Goal: Task Accomplishment & Management: Manage account settings

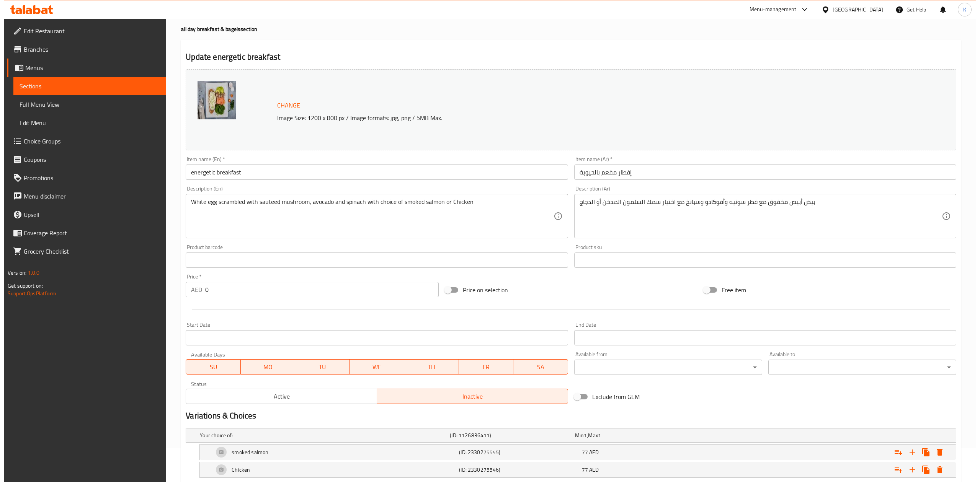
scroll to position [78, 0]
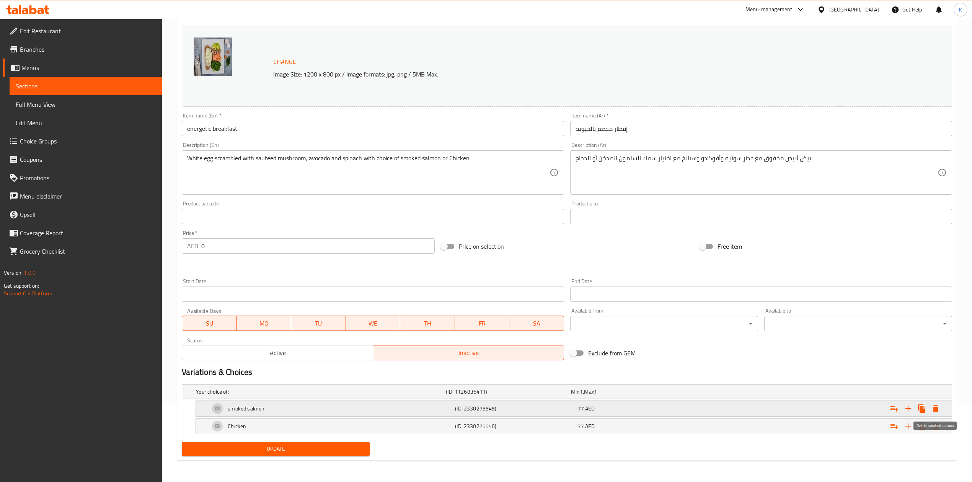
click at [934, 406] on icon "Expand" at bounding box center [935, 408] width 5 height 7
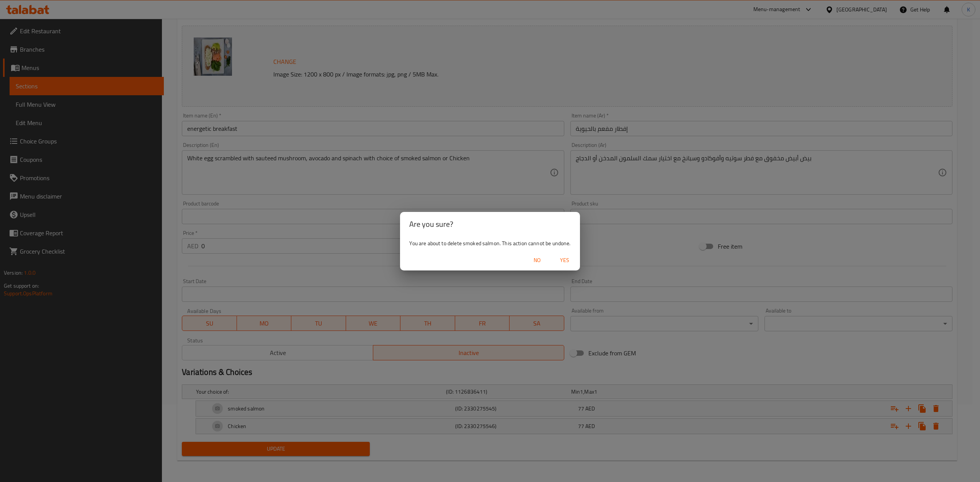
click at [561, 259] on span "Yes" at bounding box center [564, 261] width 18 height 10
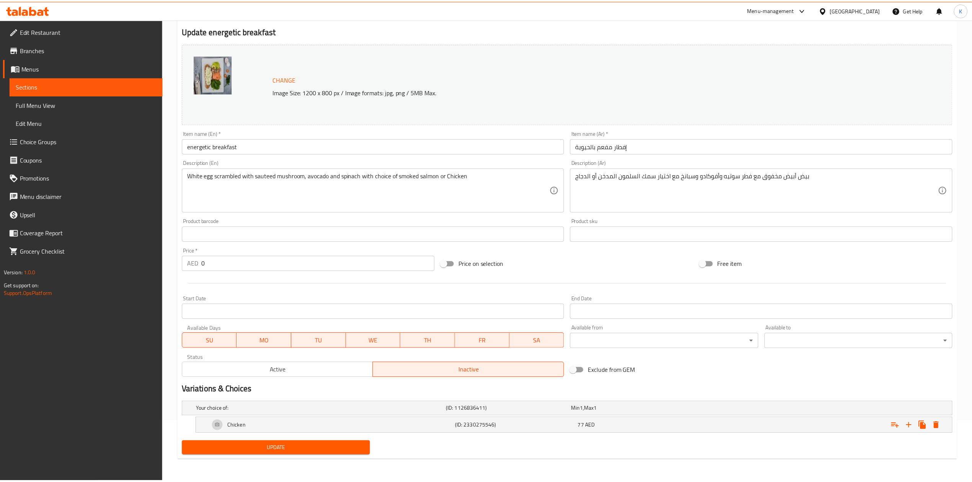
scroll to position [60, 0]
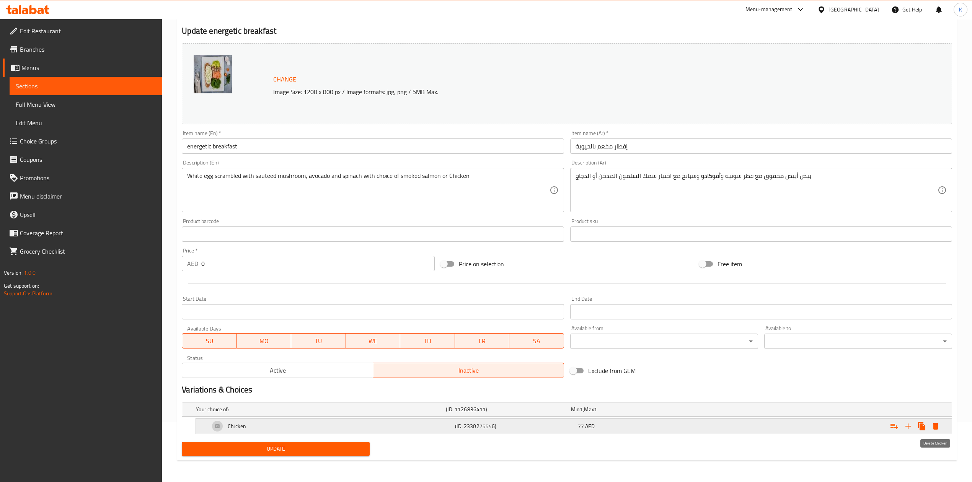
click at [937, 425] on icon "Expand" at bounding box center [935, 426] width 5 height 7
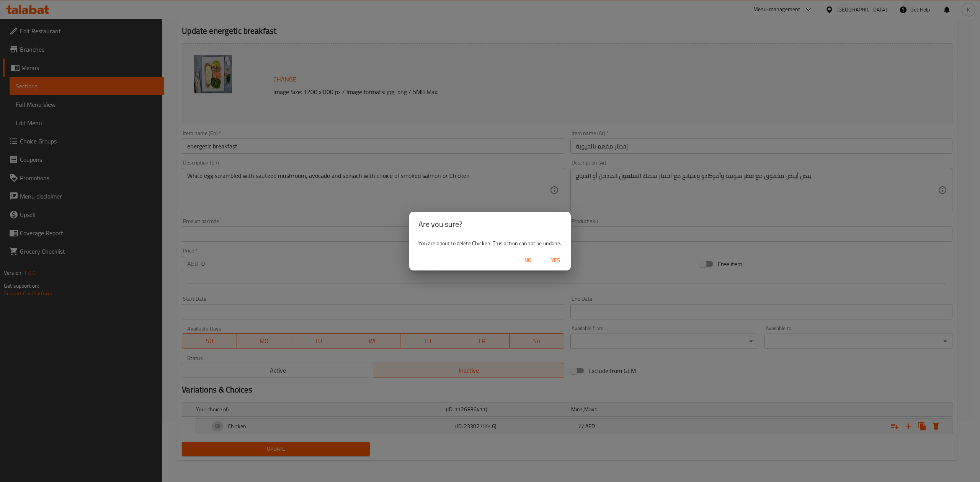
click at [561, 259] on span "Yes" at bounding box center [555, 261] width 18 height 10
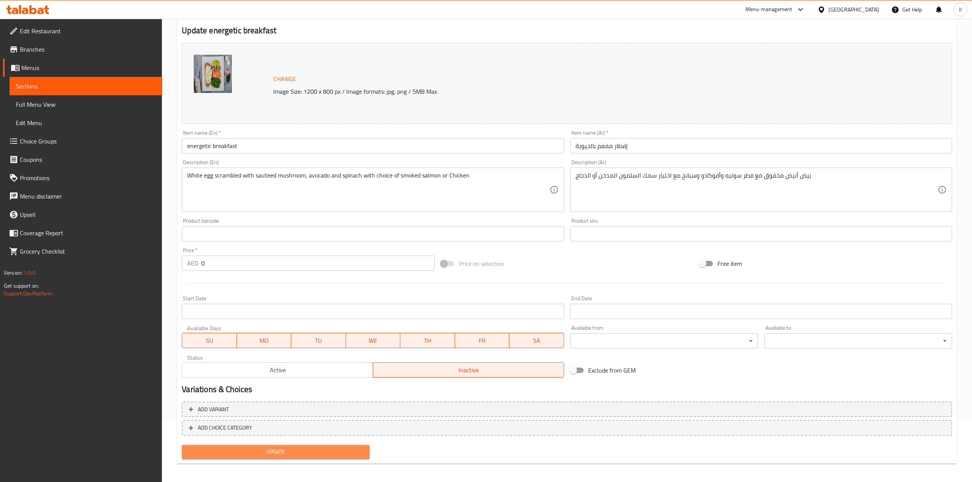
click at [279, 448] on span "Update" at bounding box center [276, 452] width 176 height 10
